Goal: Information Seeking & Learning: Understand process/instructions

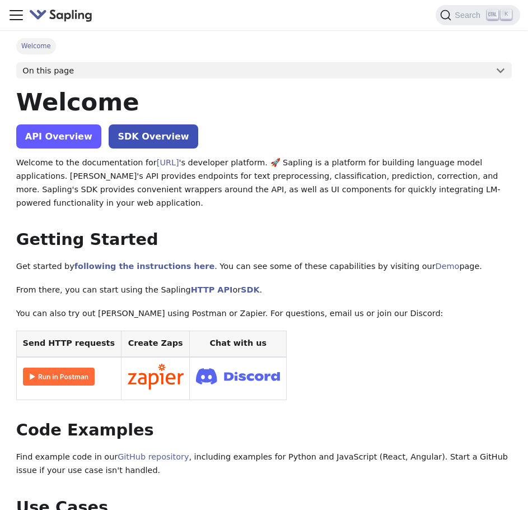
click at [64, 144] on link "API Overview" at bounding box center [58, 136] width 85 height 24
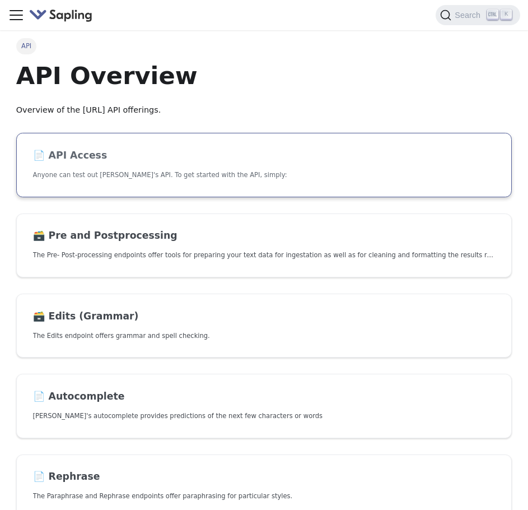
click at [84, 159] on h2 "📄️ API Access" at bounding box center [264, 156] width 463 height 12
